Goal: Use online tool/utility: Utilize a website feature to perform a specific function

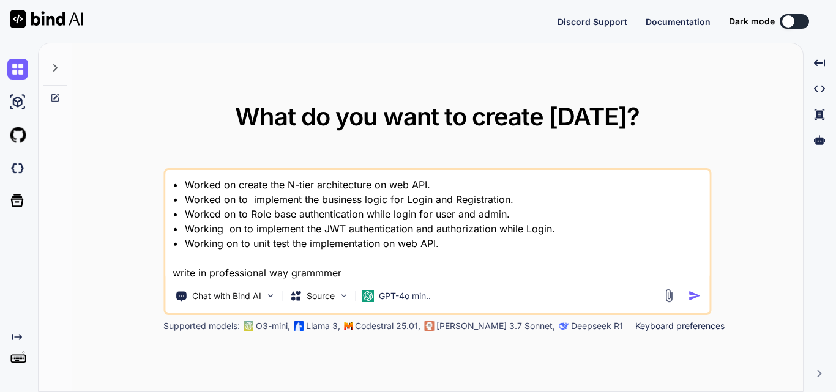
drag, startPoint x: 366, startPoint y: 273, endPoint x: 160, endPoint y: 175, distance: 227.6
click at [160, 175] on div "What do you want to create [DATE]? • Worked on create the N-tier architecture o…" at bounding box center [437, 217] width 730 height 349
type textarea "• Worked on create the N-tier architecture on web API. • Worked on to implement…"
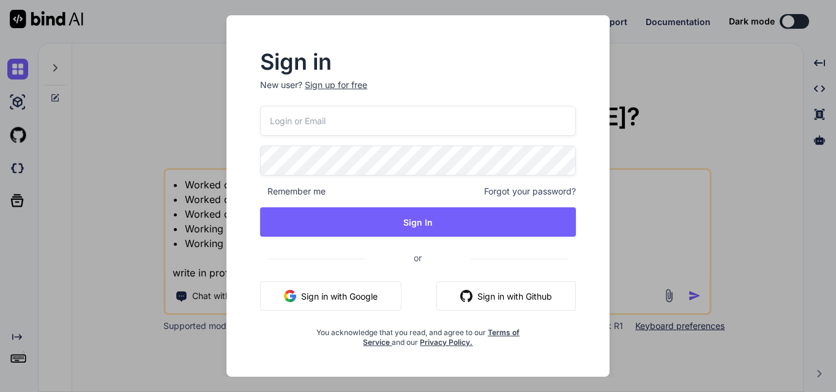
type input "[EMAIL_ADDRESS][DOMAIN_NAME]"
click at [281, 119] on input "[EMAIL_ADDRESS][DOMAIN_NAME]" at bounding box center [418, 121] width 316 height 30
type textarea "x"
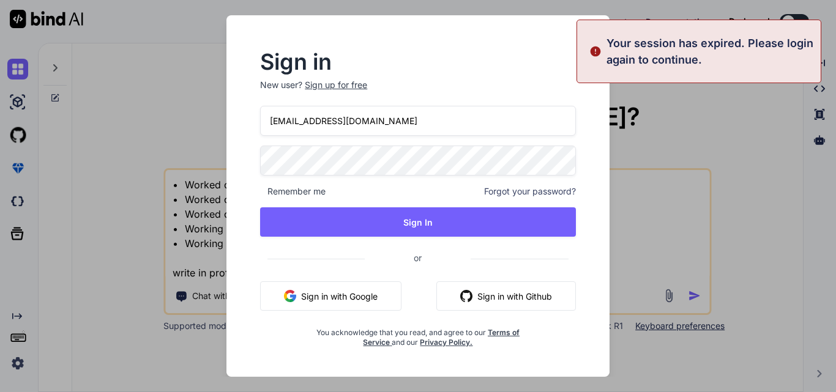
type input "[PERSON_NAME][EMAIL_ADDRESS][DOMAIN_NAME]"
type textarea "x"
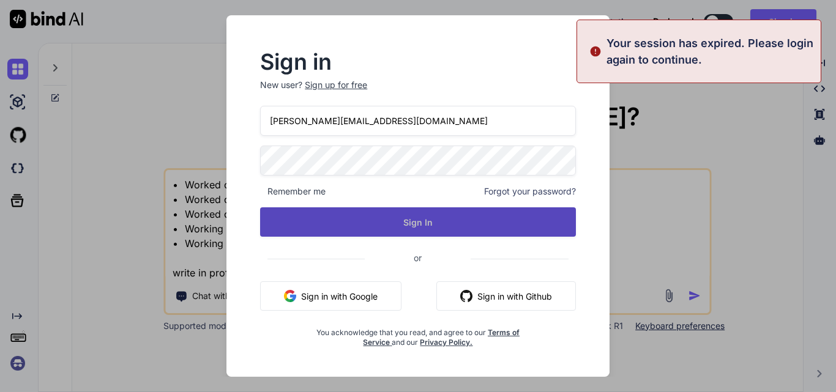
type input "[PERSON_NAME][EMAIL_ADDRESS][DOMAIN_NAME]"
click at [386, 227] on button "Sign In" at bounding box center [418, 221] width 316 height 29
click at [420, 225] on button "Sign In" at bounding box center [418, 221] width 316 height 29
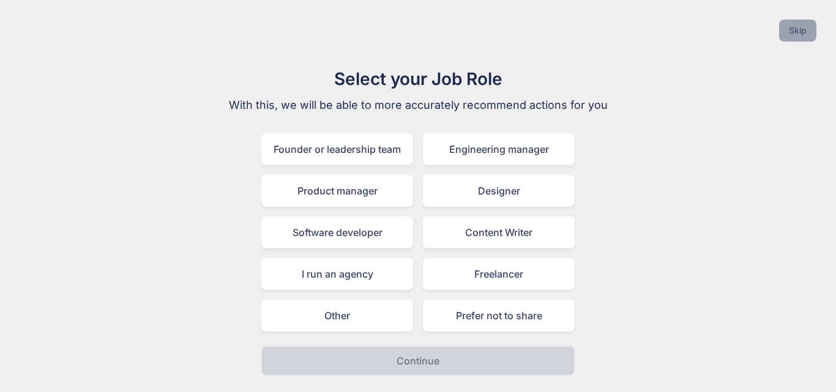
click at [802, 31] on button "Skip" at bounding box center [797, 31] width 37 height 22
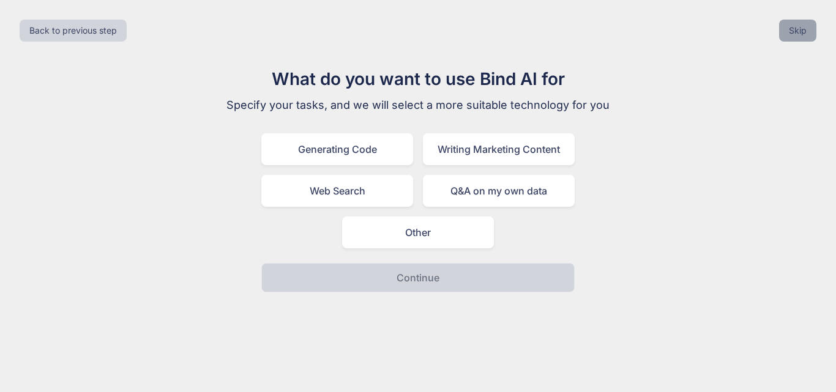
click at [802, 31] on button "Skip" at bounding box center [797, 31] width 37 height 22
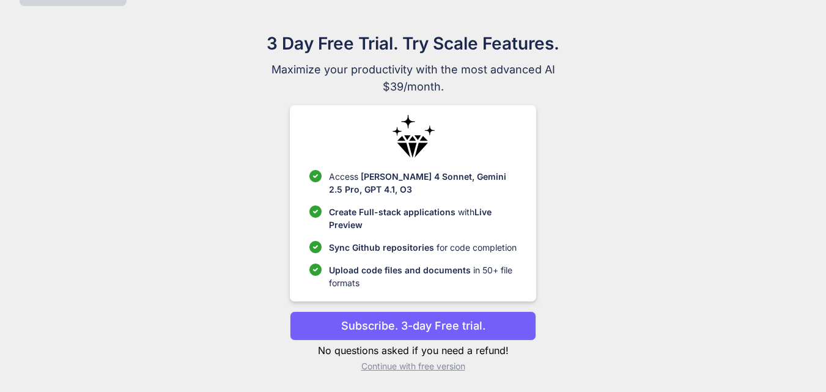
click at [427, 362] on p "Continue with free version" at bounding box center [413, 366] width 247 height 12
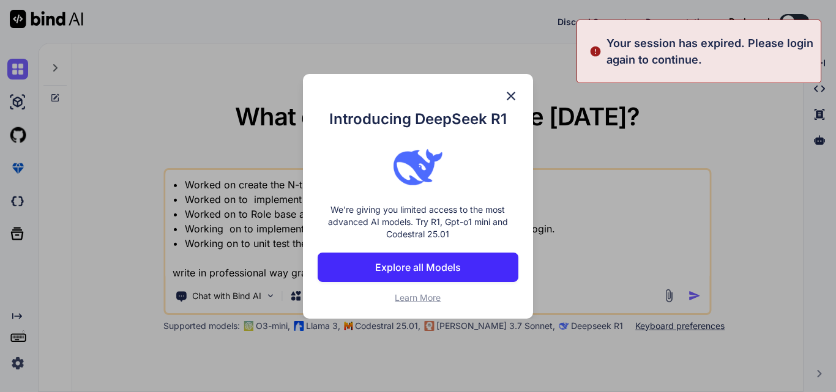
click at [508, 94] on img at bounding box center [510, 96] width 15 height 15
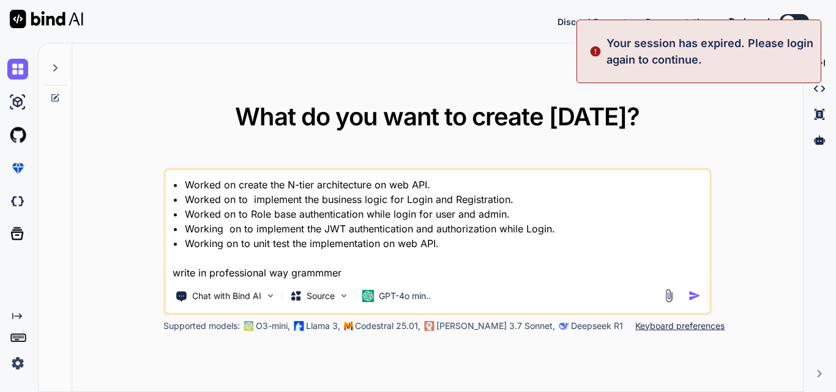
drag, startPoint x: 276, startPoint y: 254, endPoint x: 164, endPoint y: 191, distance: 129.0
click at [164, 191] on div "• Worked on create the N-tier architecture on web API. • Worked on to implement…" at bounding box center [436, 241] width 547 height 147
paste textarea "perform the regression testing while collecting bond payment and then Apply Hel…"
type textarea "x"
type textarea "• Worked on perform the regression testing while collecting bond payment and th…"
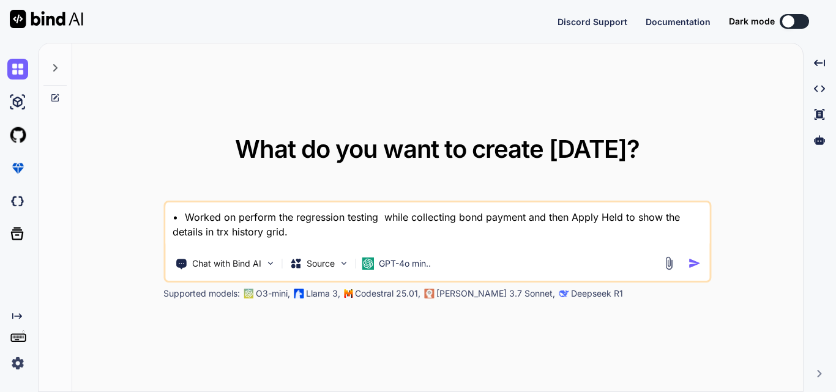
type textarea "x"
type textarea "• Worked on perform the regression testing while collecting bond payment and th…"
type textarea "x"
type textarea "• Worked on perform the regression testing while collecting bond payment and th…"
type textarea "x"
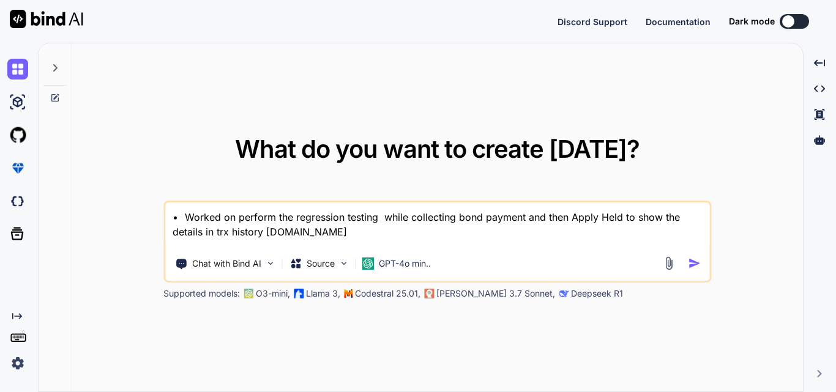
type textarea "• Worked on perform the regression testing while collecting bond payment and th…"
type textarea "x"
type textarea "• Worked on perform the regression testing while collecting bond payment and th…"
type textarea "x"
type textarea "• Worked on perform the regression testing while collecting bond payment and th…"
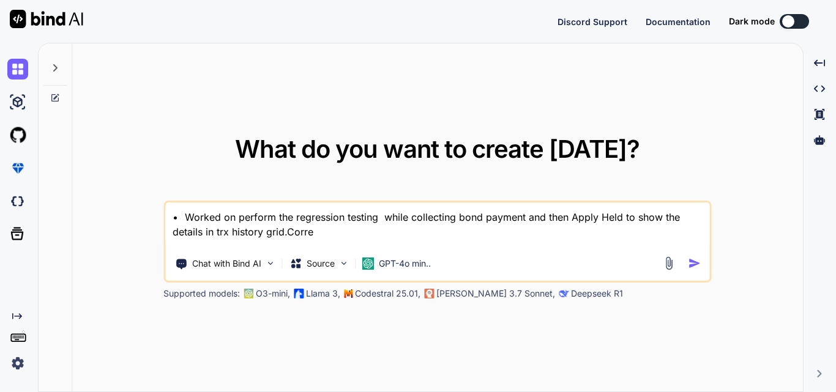
type textarea "x"
type textarea "• Worked on perform the regression testing while collecting bond payment and th…"
type textarea "x"
type textarea "• Worked on perform the regression testing while collecting bond payment and th…"
type textarea "x"
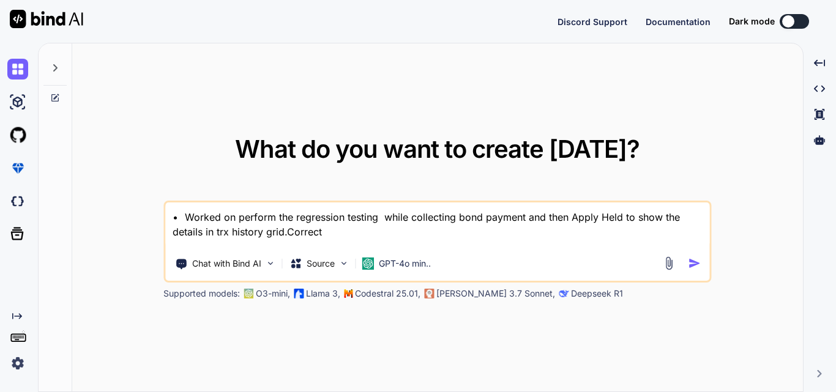
type textarea "• Worked on perform the regression testing while collecting bond payment and th…"
type textarea "x"
type textarea "• Worked on perform the regression testing while collecting bond payment and th…"
type textarea "x"
type textarea "• Worked on perform the regression testing while collecting bond payment and th…"
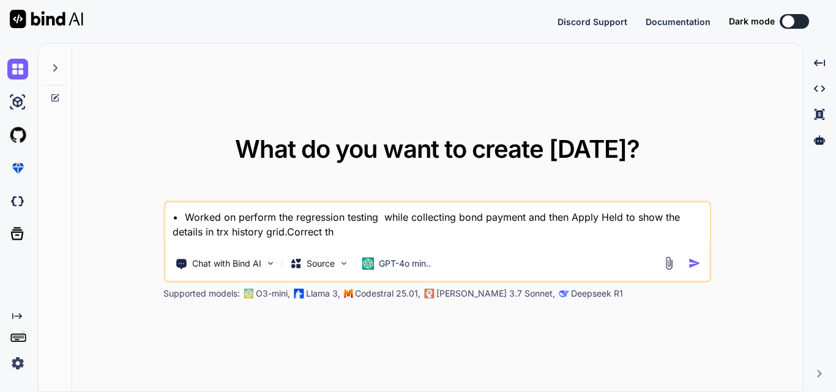
type textarea "x"
type textarea "• Worked on perform the regression testing while collecting bond payment and th…"
type textarea "x"
type textarea "• Worked on perform the regression testing while collecting bond payment and th…"
type textarea "x"
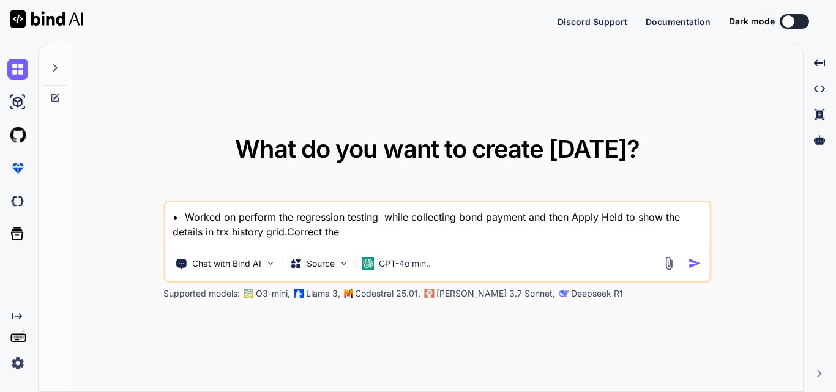
type textarea "• Worked on perform the regression testing while collecting bond payment and th…"
type textarea "x"
type textarea "• Worked on perform the regression testing while collecting bond payment and th…"
type textarea "x"
type textarea "• Worked on perform the regression testing while collecting bond payment and th…"
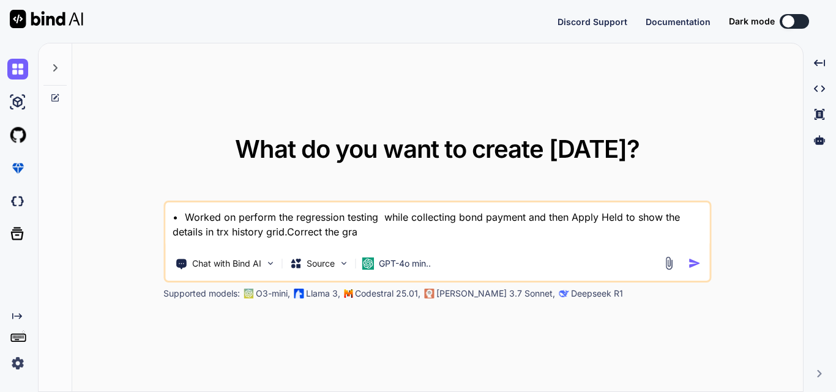
type textarea "x"
type textarea "• Worked on perform the regression testing while collecting bond payment and th…"
type textarea "x"
type textarea "• Worked on perform the regression testing while collecting bond payment and th…"
type textarea "x"
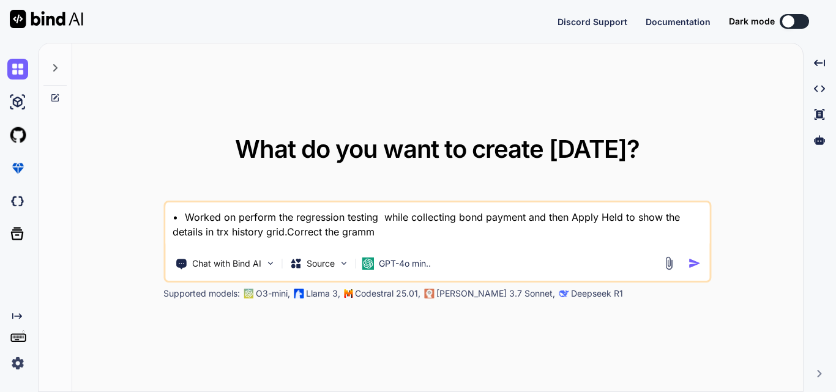
type textarea "• Worked on perform the regression testing while collecting bond payment and th…"
type textarea "x"
type textarea "• Worked on perform the regression testing while collecting bond payment and th…"
type textarea "x"
type textarea "• Worked on perform the regression testing while collecting bond payment and th…"
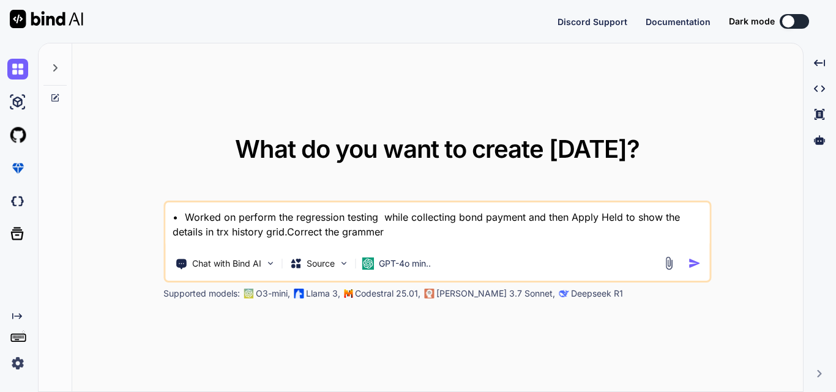
type textarea "x"
type textarea "• Worked on perform the regression testing while collecting bond payment and th…"
type textarea "x"
type textarea "• Worked on perform the regression testing while collecting bond payment and th…"
type textarea "x"
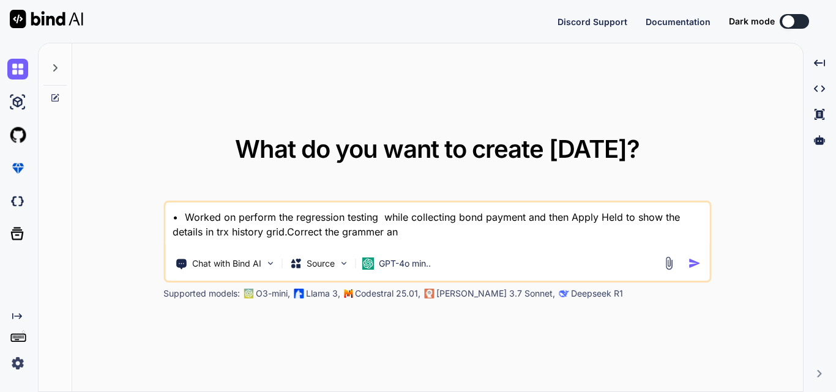
type textarea "• Worked on perform the regression testing while collecting bond payment and th…"
type textarea "x"
type textarea "• Worked on perform the regression testing while collecting bond payment and th…"
type textarea "x"
type textarea "• Worked on perform the regression testing while collecting bond payment and th…"
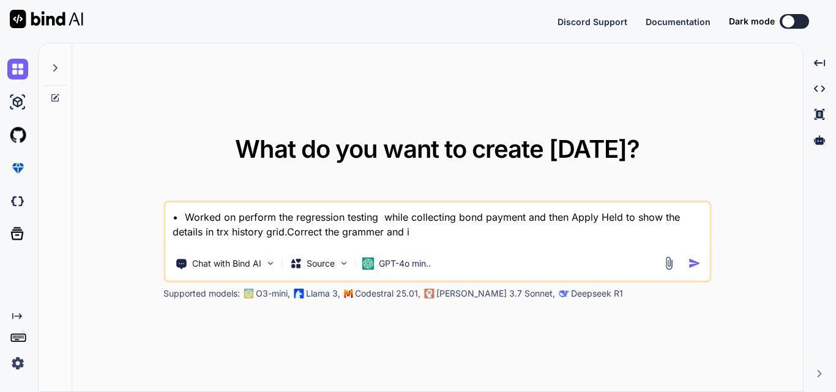
type textarea "x"
type textarea "• Worked on perform the regression testing while collecting bond payment and th…"
type textarea "x"
type textarea "• Worked on perform the regression testing while collecting bond payment and th…"
type textarea "x"
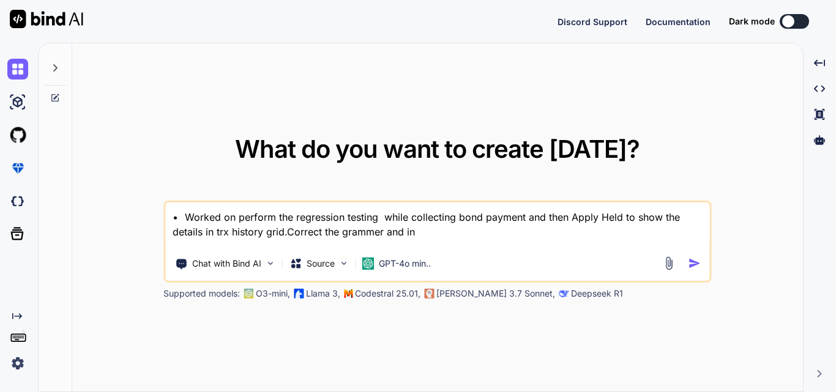
type textarea "• Worked on perform the regression testing while collecting bond payment and th…"
type textarea "x"
type textarea "• Worked on perform the regression testing while collecting bond payment and th…"
type textarea "x"
type textarea "• Worked on perform the regression testing while collecting bond payment and th…"
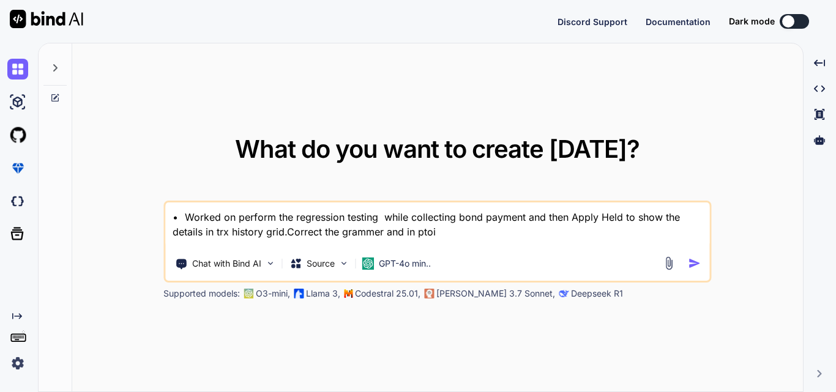
type textarea "x"
type textarea "• Worked on perform the regression testing while collecting bond payment and th…"
type textarea "x"
type textarea "• Worked on perform the regression testing while collecting bond payment and th…"
type textarea "x"
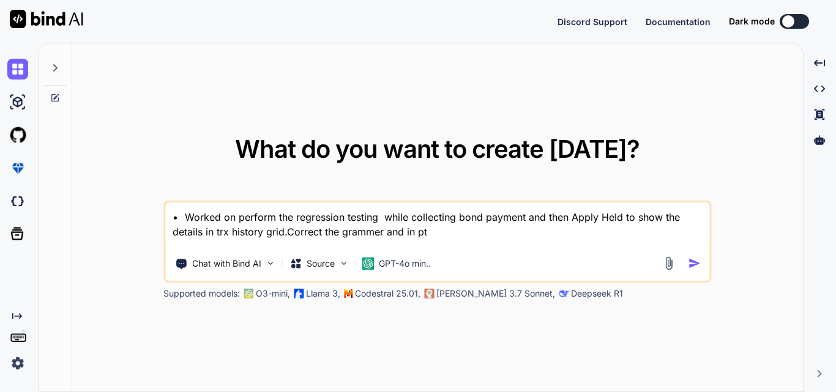
type textarea "• Worked on perform the regression testing while collecting bond payment and th…"
type textarea "x"
type textarea "• Worked on perform the regression testing while collecting bond payment and th…"
type textarea "x"
type textarea "• Worked on perform the regression testing while collecting bond payment and th…"
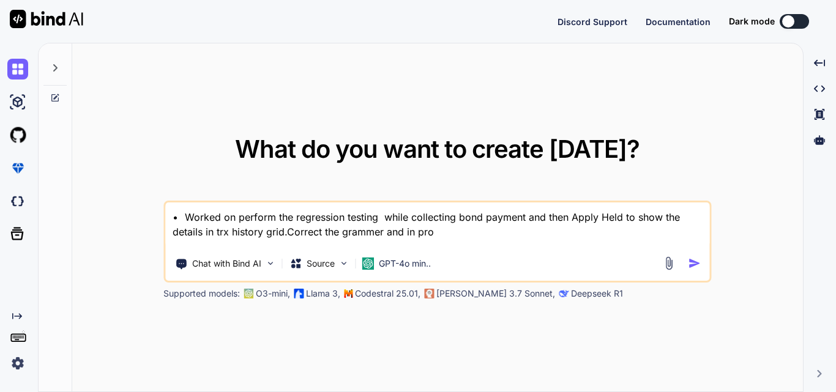
type textarea "x"
type textarea "• Worked on perform the regression testing while collecting bond payment and th…"
type textarea "x"
type textarea "• Worked on perform the regression testing while collecting bond payment and th…"
type textarea "x"
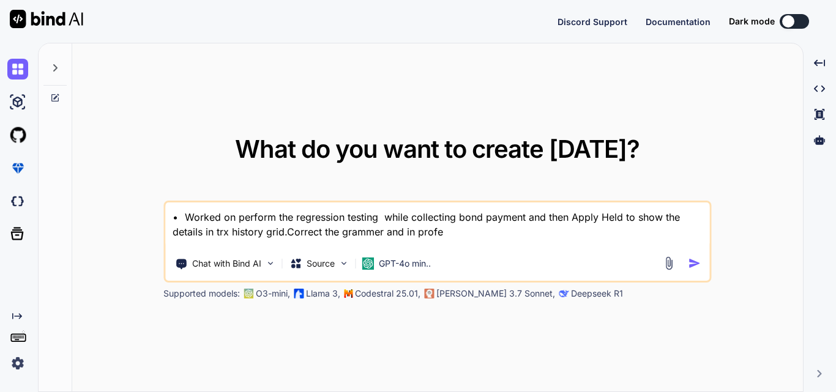
type textarea "• Worked on perform the regression testing while collecting bond payment and th…"
type textarea "x"
type textarea "• Worked on perform the regression testing while collecting bond payment and th…"
type textarea "x"
type textarea "• Worked on perform the regression testing while collecting bond payment and th…"
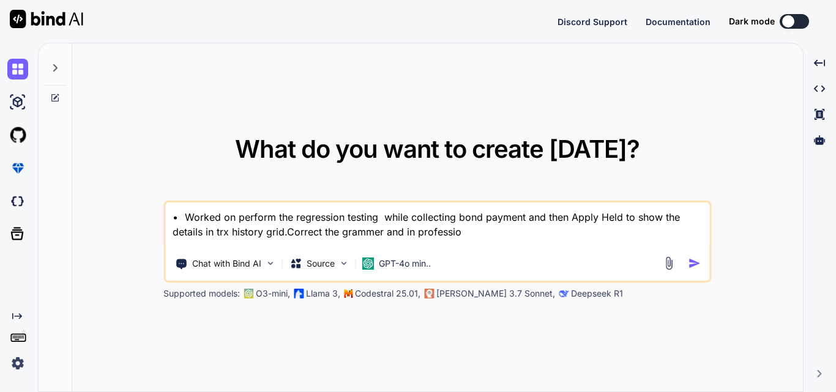
type textarea "x"
type textarea "• Worked on perform the regression testing while collecting bond payment and th…"
type textarea "x"
type textarea "• Worked on perform the regression testing while collecting bond payment and th…"
type textarea "x"
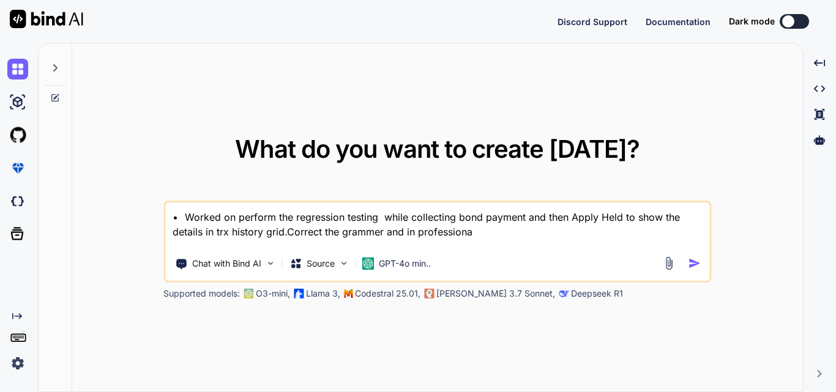
type textarea "• Worked on perform the regression testing while collecting bond payment and th…"
type textarea "x"
type textarea "• Worked on perform the regression testing while collecting bond payment and th…"
click at [696, 260] on img "button" at bounding box center [694, 263] width 13 height 13
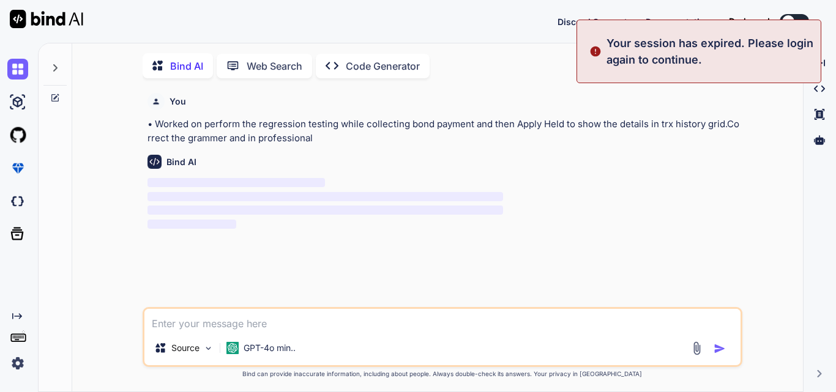
scroll to position [5, 0]
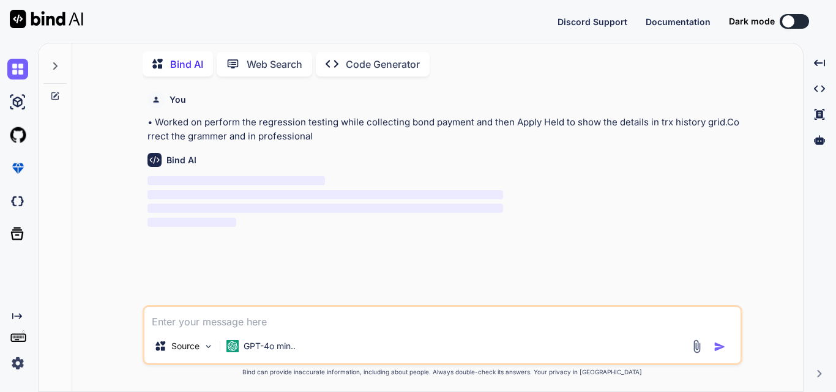
click at [292, 171] on div "Bind AI ‌ ‌ ‌ ‌" at bounding box center [443, 186] width 592 height 86
drag, startPoint x: 311, startPoint y: 141, endPoint x: 147, endPoint y: 130, distance: 164.9
click at [147, 130] on p "• Worked on perform the regression testing while collecting bond payment and th…" at bounding box center [443, 130] width 592 height 28
click at [169, 128] on p "• Worked on perform the regression testing while collecting bond payment and th…" at bounding box center [443, 130] width 592 height 28
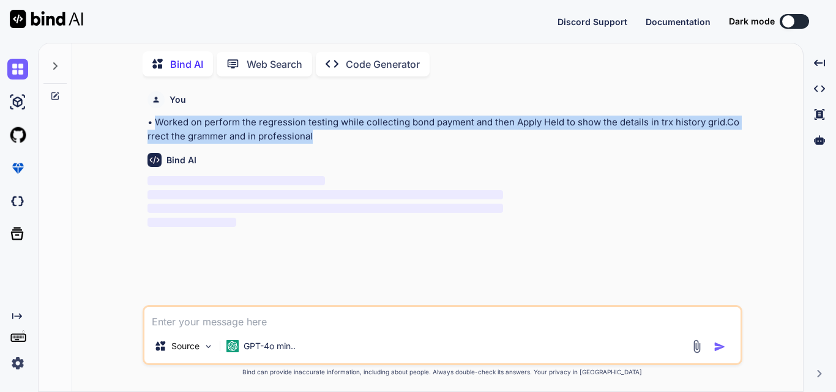
drag, startPoint x: 314, startPoint y: 133, endPoint x: 154, endPoint y: 124, distance: 160.6
click at [154, 124] on p "• Worked on perform the regression testing while collecting bond payment and th…" at bounding box center [443, 130] width 592 height 28
copy p "Worked on perform the regression testing while collecting bond payment and then…"
click at [406, 117] on p "• Worked on perform the regression testing while collecting bond payment and th…" at bounding box center [443, 130] width 592 height 28
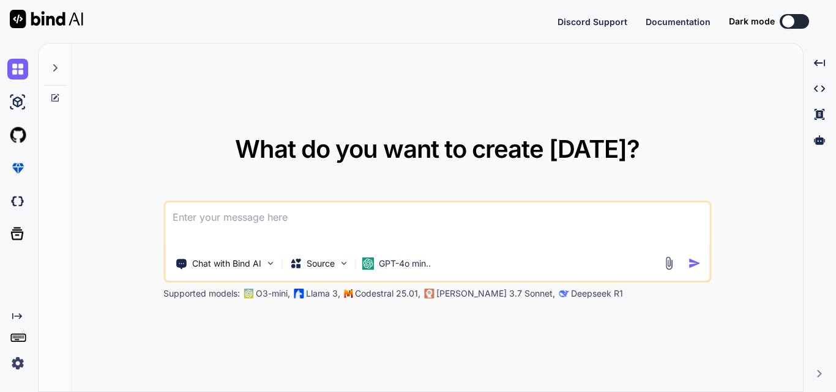
type textarea "x"
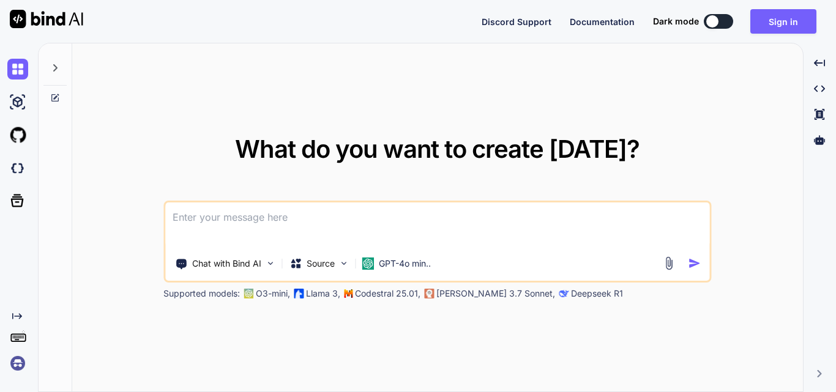
click at [299, 224] on textarea at bounding box center [437, 224] width 544 height 45
click at [774, 24] on button "Sign in" at bounding box center [783, 21] width 66 height 24
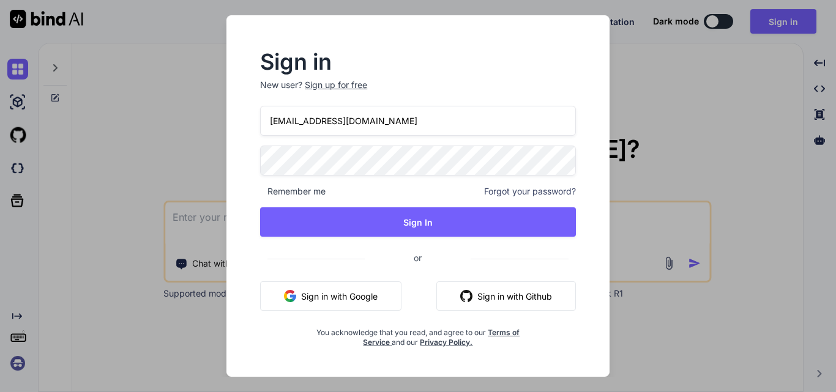
click at [281, 118] on input "[EMAIL_ADDRESS][DOMAIN_NAME]" at bounding box center [418, 121] width 316 height 30
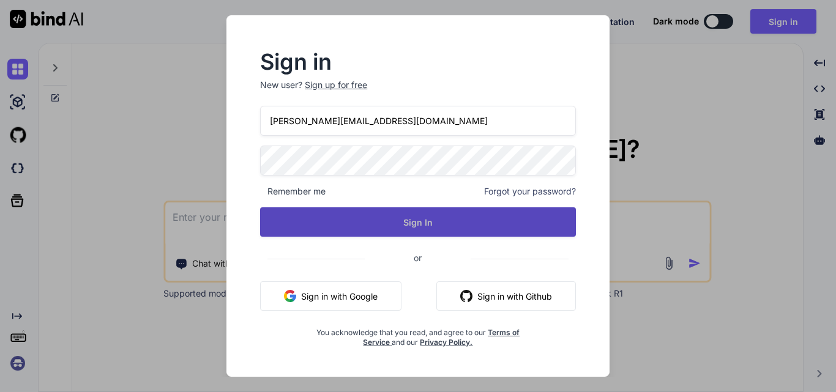
type input "[PERSON_NAME][EMAIL_ADDRESS][DOMAIN_NAME]"
click at [406, 220] on button "Sign In" at bounding box center [418, 221] width 316 height 29
click at [458, 222] on button "Sign In" at bounding box center [418, 221] width 316 height 29
